Goal: Check status: Check status

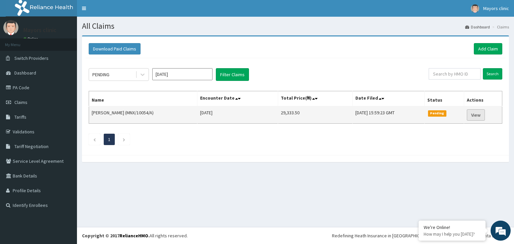
click at [479, 114] on link "View" at bounding box center [476, 114] width 18 height 11
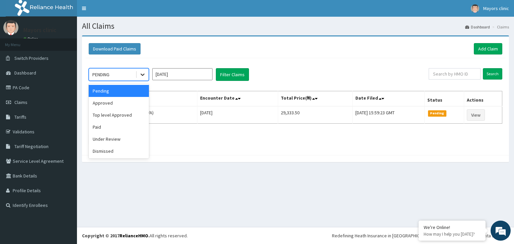
click at [143, 75] on icon at bounding box center [143, 75] width 4 height 2
click at [113, 137] on div "Under Review" at bounding box center [119, 139] width 60 height 12
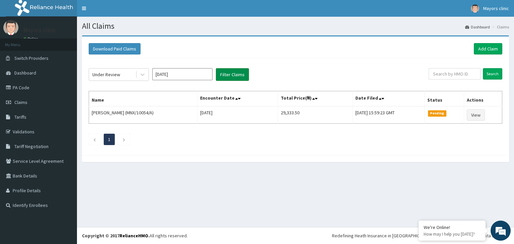
click at [222, 74] on button "Filter Claims" at bounding box center [232, 74] width 33 height 13
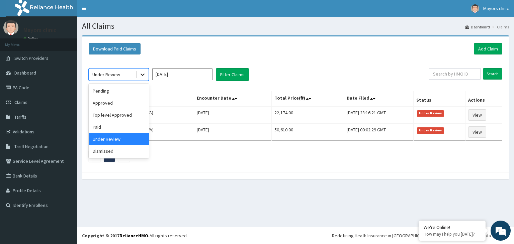
click at [143, 75] on icon at bounding box center [142, 74] width 7 height 7
click at [117, 106] on div "Approved" at bounding box center [119, 103] width 60 height 12
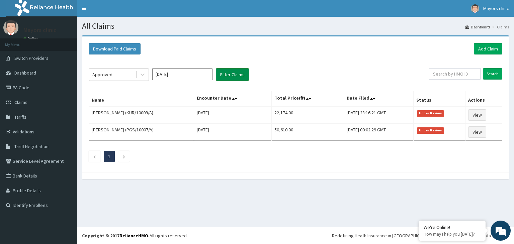
click at [240, 73] on button "Filter Claims" at bounding box center [232, 74] width 33 height 13
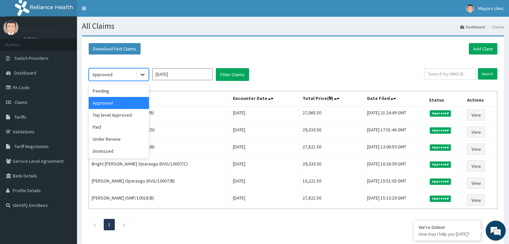
click at [141, 77] on icon at bounding box center [142, 74] width 7 height 7
click at [123, 114] on div "Top level Approved" at bounding box center [119, 115] width 60 height 12
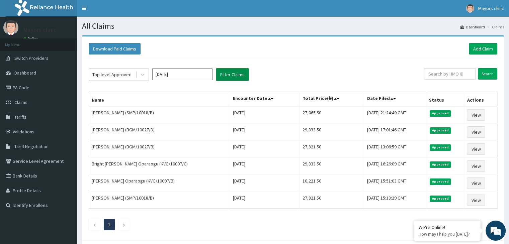
click at [227, 73] on button "Filter Claims" at bounding box center [232, 74] width 33 height 13
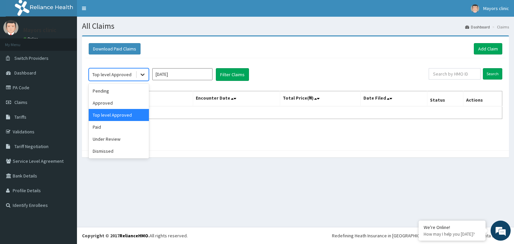
click at [142, 77] on icon at bounding box center [142, 74] width 7 height 7
click at [120, 90] on div "Pending" at bounding box center [119, 91] width 60 height 12
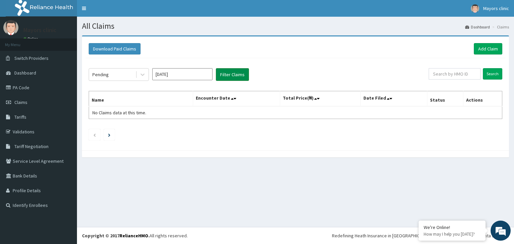
click at [233, 77] on button "Filter Claims" at bounding box center [232, 74] width 33 height 13
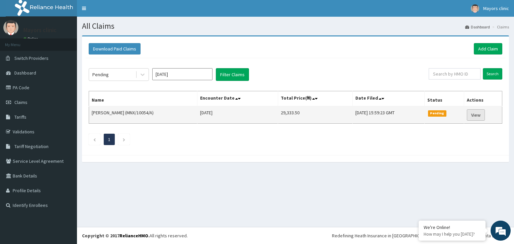
click at [477, 111] on link "View" at bounding box center [476, 114] width 18 height 11
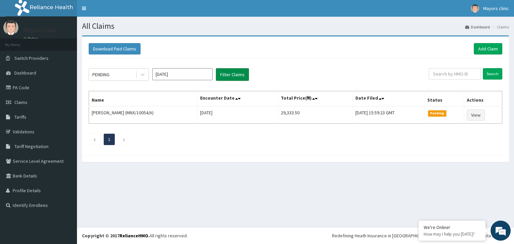
click at [228, 73] on button "Filter Claims" at bounding box center [232, 74] width 33 height 13
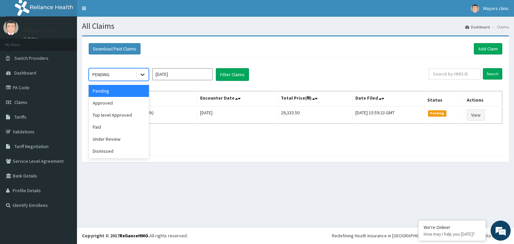
click at [143, 72] on icon at bounding box center [142, 74] width 7 height 7
click at [116, 108] on div "Approved" at bounding box center [119, 103] width 60 height 12
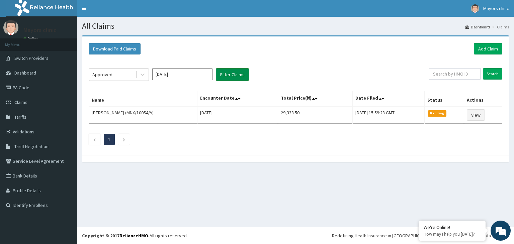
click at [234, 68] on button "Filter Claims" at bounding box center [232, 74] width 33 height 13
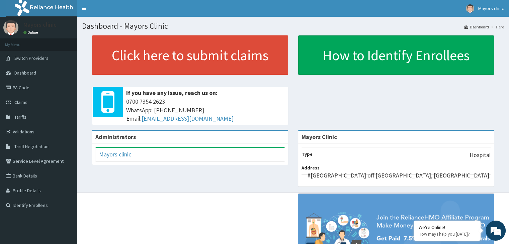
drag, startPoint x: 0, startPoint y: 0, endPoint x: 298, endPoint y: 138, distance: 328.8
click at [298, 138] on div "Mayors Clinic" at bounding box center [396, 137] width 196 height 13
